Goal: Task Accomplishment & Management: Complete application form

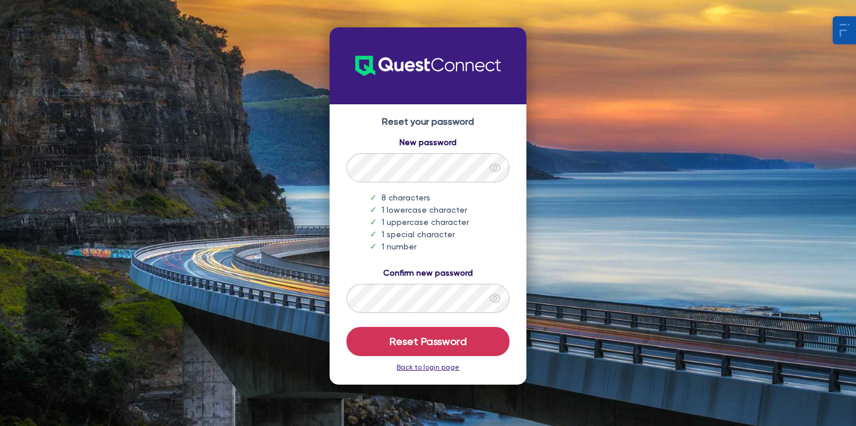
click at [497, 294] on icon "eye" at bounding box center [494, 298] width 11 height 9
click at [495, 162] on icon "eye" at bounding box center [495, 168] width 12 height 12
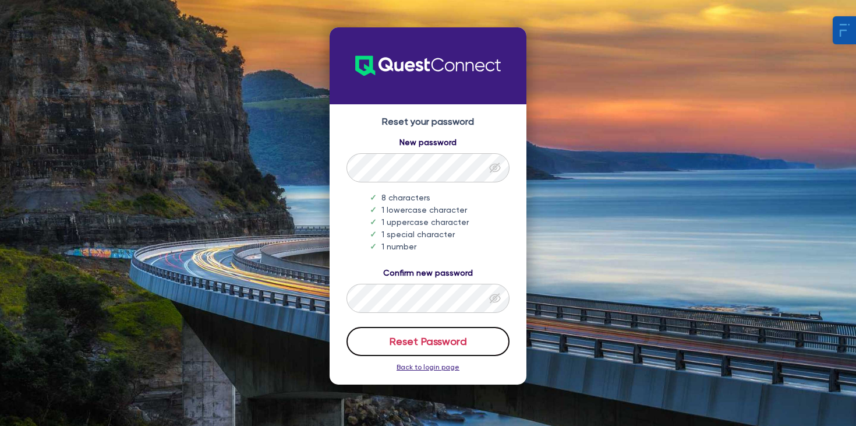
click at [443, 350] on button "Reset Password" at bounding box center [428, 341] width 163 height 29
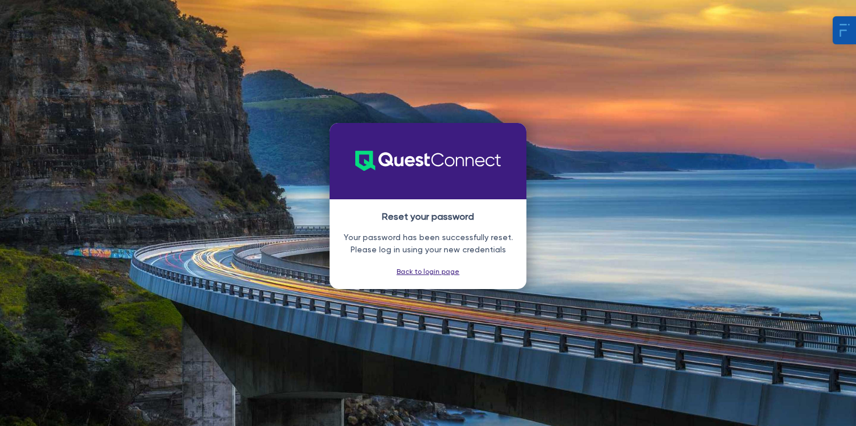
click at [433, 275] on link "Back to login page" at bounding box center [428, 271] width 63 height 8
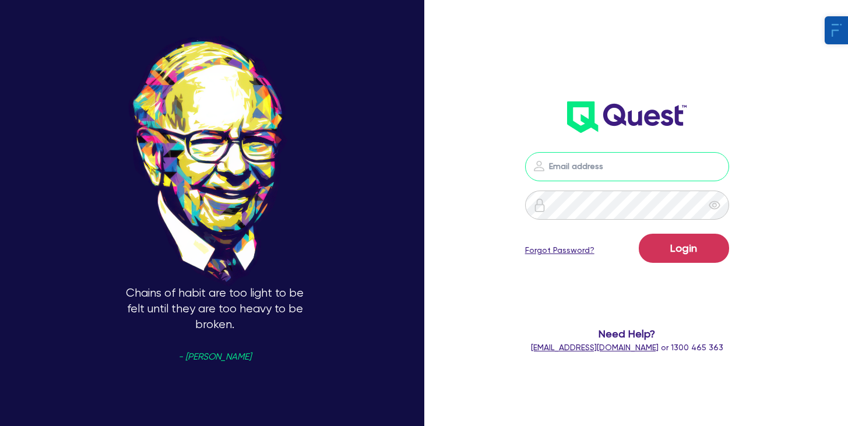
click at [602, 171] on input "email" at bounding box center [627, 166] width 204 height 29
type input "[PERSON_NAME][EMAIL_ADDRESS][DOMAIN_NAME]"
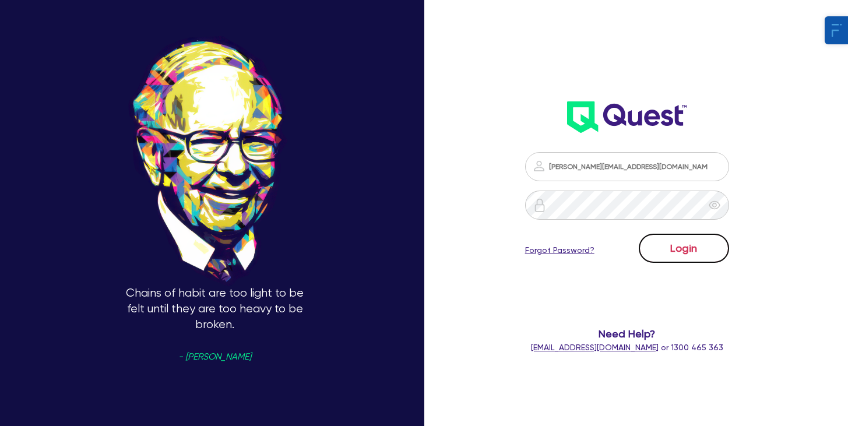
click at [714, 256] on button "Login" at bounding box center [683, 248] width 90 height 29
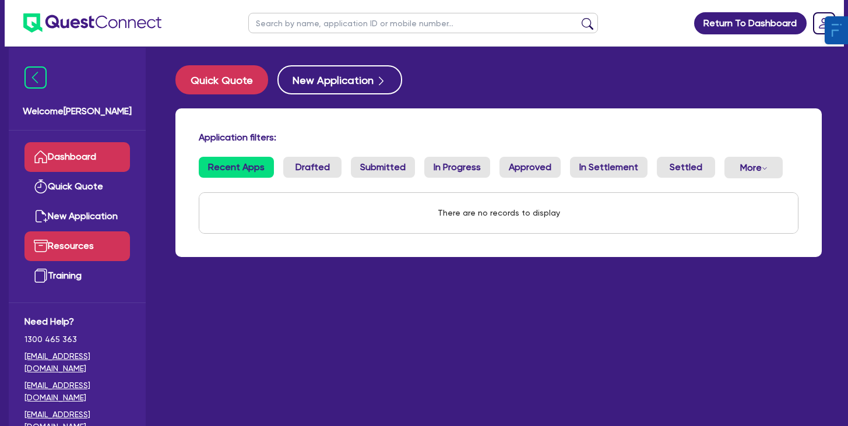
click at [94, 244] on link "Resources" at bounding box center [76, 246] width 105 height 30
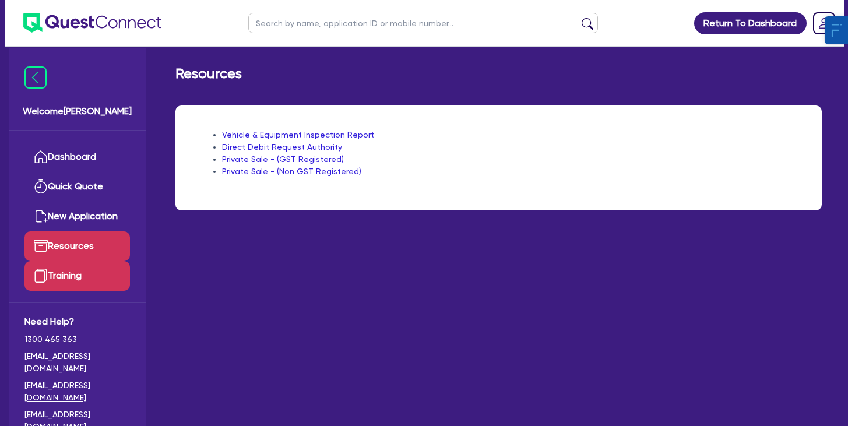
click at [77, 273] on link "Training" at bounding box center [76, 276] width 105 height 30
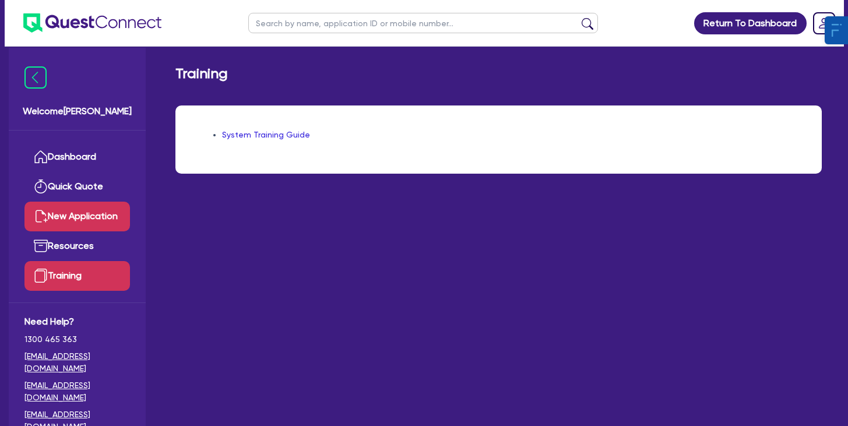
click at [101, 220] on link "New Application" at bounding box center [76, 217] width 105 height 30
select select "Quest Finance - Own Book"
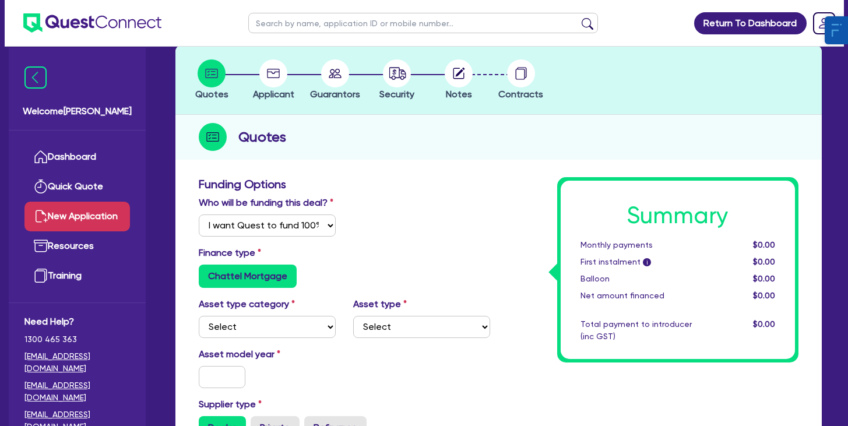
scroll to position [107, 0]
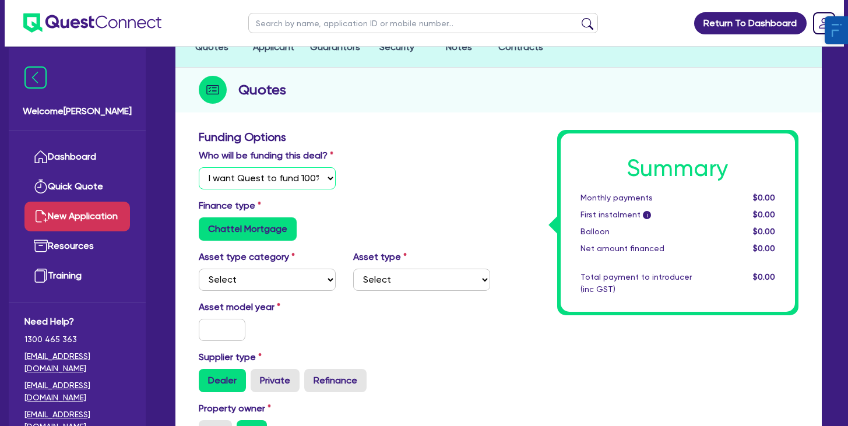
click at [295, 182] on select "Select I will fund 100% I will co-fund with Quest I want Quest to fund 100% Oth…" at bounding box center [267, 178] width 137 height 22
click at [344, 199] on div "Finance type Chattel Mortgage" at bounding box center [344, 220] width 309 height 42
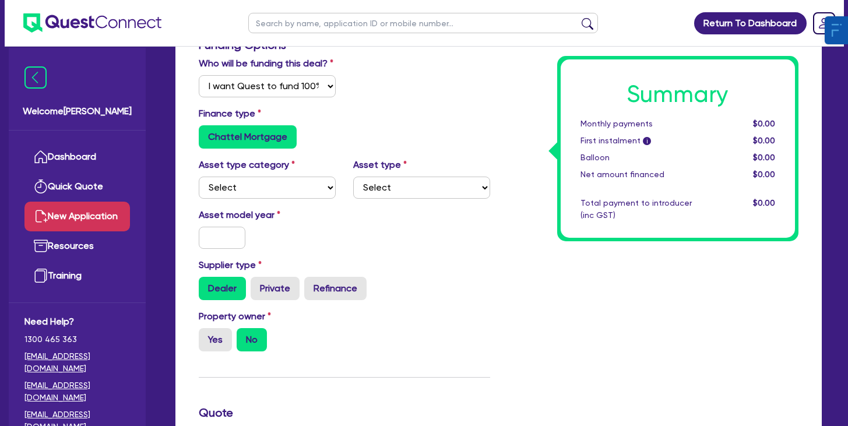
scroll to position [136, 0]
